Goal: Use online tool/utility: Utilize a website feature to perform a specific function

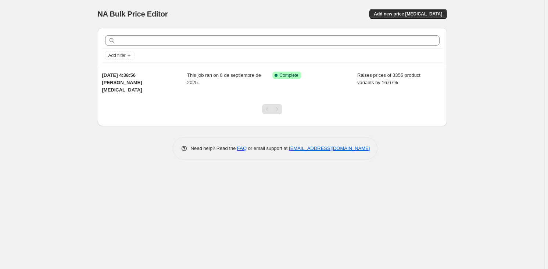
click at [323, 202] on div "NA Bulk Price Editor. This page is ready NA Bulk Price Editor Add new price cha…" at bounding box center [272, 134] width 544 height 269
click at [474, 66] on div "NA Bulk Price Editor. This page is ready NA Bulk Price Editor Add new price cha…" at bounding box center [272, 134] width 544 height 269
click at [423, 13] on span "Add new price change job" at bounding box center [408, 14] width 68 height 6
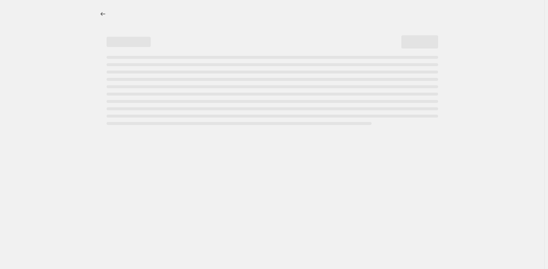
select select "percentage"
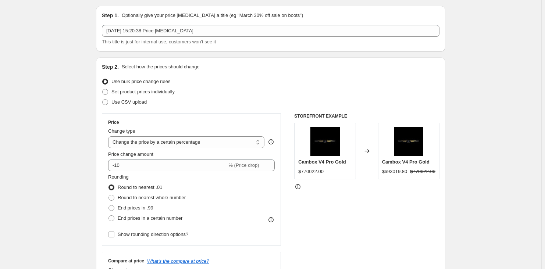
scroll to position [33, 0]
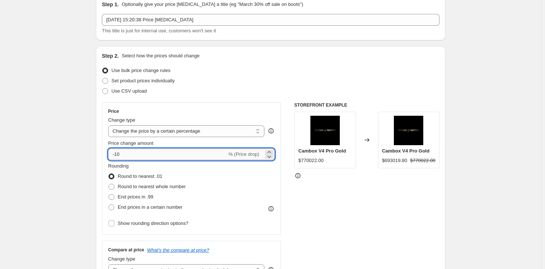
click at [124, 154] on input "-10" at bounding box center [167, 155] width 119 height 12
type input "-1"
type input "7.14"
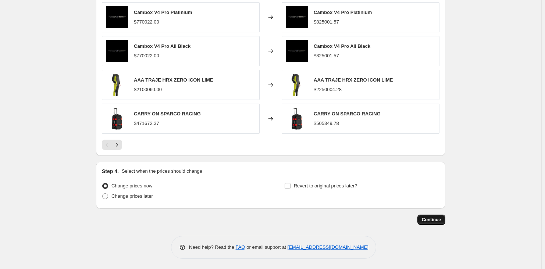
scroll to position [465, 0]
click at [429, 216] on button "Continue" at bounding box center [431, 219] width 28 height 10
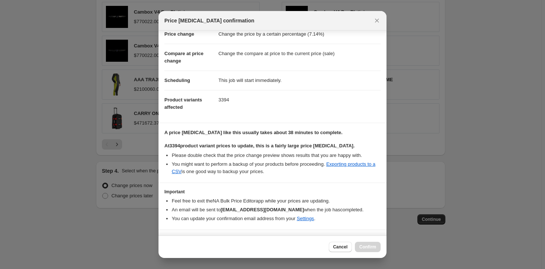
scroll to position [35, 0]
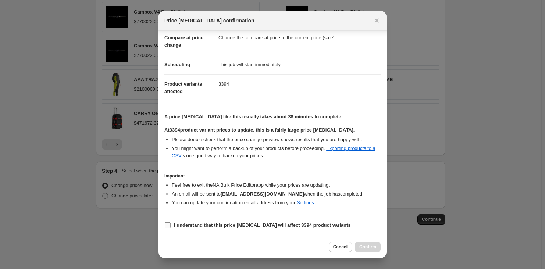
click at [167, 224] on input "I understand that this price change job will affect 3394 product variants" at bounding box center [168, 225] width 6 height 6
checkbox input "true"
click at [371, 248] on span "Confirm" at bounding box center [367, 247] width 17 height 6
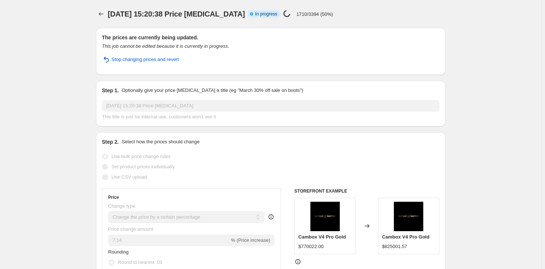
click at [262, 14] on span "In progress" at bounding box center [266, 14] width 22 height 6
click at [298, 14] on p "1710/3394 (50%)" at bounding box center [314, 14] width 37 height 6
click at [338, 14] on div "18 sept 2025, 15:20:38 Price change job Info Partially complete In progress Pri…" at bounding box center [247, 14] width 278 height 10
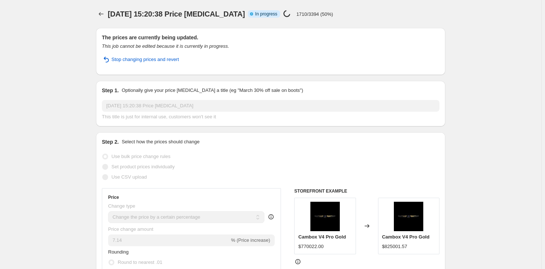
click at [335, 14] on div "18 sept 2025, 15:20:38 Price change job Info Partially complete In progress Pri…" at bounding box center [247, 14] width 278 height 10
click at [260, 13] on span "In progress" at bounding box center [266, 14] width 22 height 6
click at [344, 13] on div "18 sept 2025, 15:20:38 Price change job Info Partially complete In progress Pri…" at bounding box center [247, 14] width 278 height 10
drag, startPoint x: 344, startPoint y: 13, endPoint x: 490, endPoint y: 37, distance: 147.8
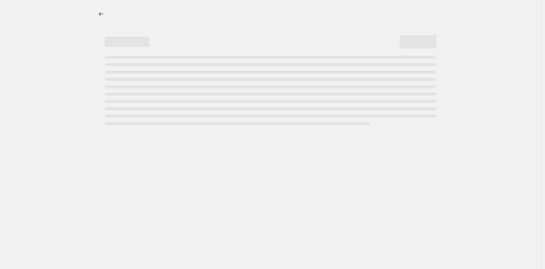
select select "percentage"
